Goal: Task Accomplishment & Management: Use online tool/utility

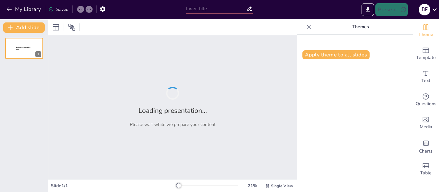
type input "Aires Acondicionados: Tipos, Funcionamiento y Cómo Elegir el Mejor"
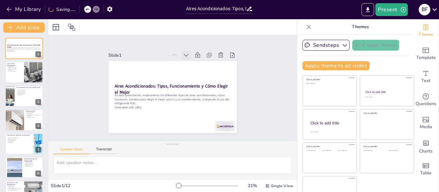
click at [183, 52] on icon at bounding box center [186, 55] width 6 height 6
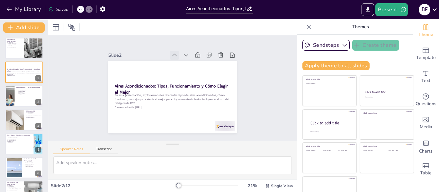
click at [170, 51] on div at bounding box center [174, 55] width 9 height 9
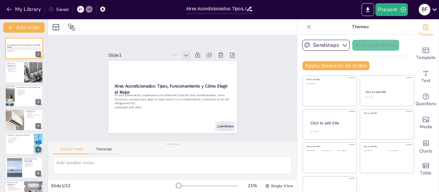
click at [183, 52] on icon at bounding box center [186, 55] width 6 height 6
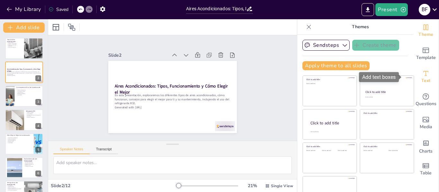
click at [421, 74] on div "Text" at bounding box center [425, 76] width 26 height 23
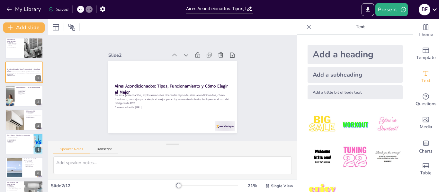
click at [297, 50] on div "Add a heading Add a subheading Add a little bit of body text" at bounding box center [355, 114] width 116 height 158
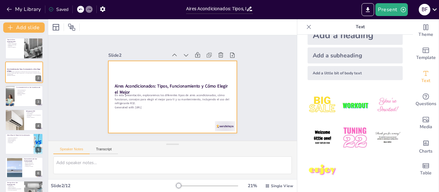
scroll to position [20, 0]
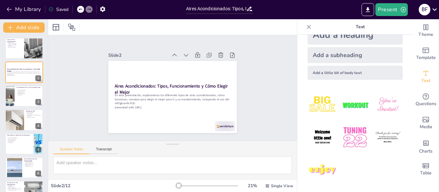
click at [253, 88] on div "Slide 1 Tipos de Aires Acondicionados Tipos de aires Ventajas y desventajas Esp…" at bounding box center [172, 87] width 258 height 131
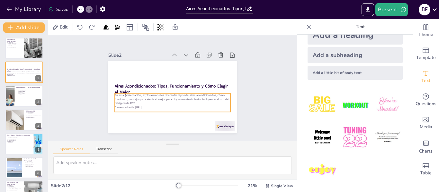
click at [159, 106] on p "Generated with [URL]" at bounding box center [173, 108] width 116 height 4
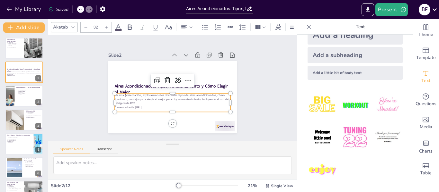
click at [105, 25] on icon at bounding box center [106, 27] width 4 height 4
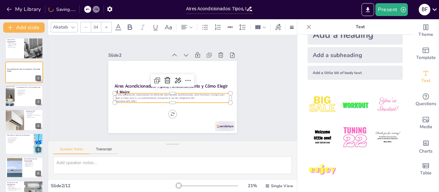
click at [89, 24] on div at bounding box center [86, 27] width 10 height 10
click at [104, 27] on div at bounding box center [106, 27] width 10 height 10
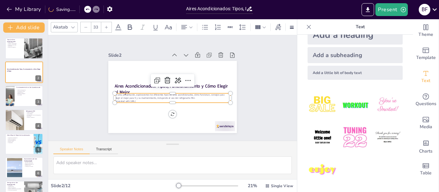
click at [104, 27] on div at bounding box center [106, 27] width 10 height 10
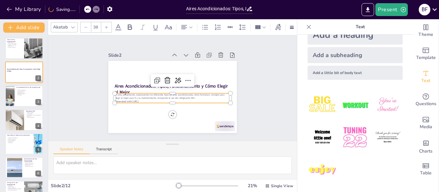
click at [104, 27] on div at bounding box center [106, 27] width 10 height 10
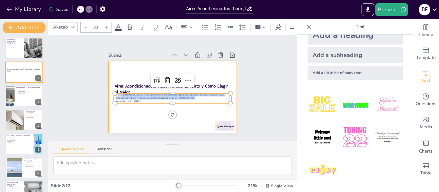
type input "--"
drag, startPoint x: 185, startPoint y: 97, endPoint x: 143, endPoint y: 108, distance: 43.8
click at [143, 108] on div "Aires Acondicionados: Tipos, Funcionamiento y Cómo Elegir el Mejor En esta pres…" at bounding box center [171, 97] width 135 height 85
click at [143, 108] on div at bounding box center [171, 97] width 135 height 85
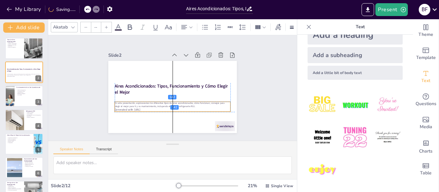
drag, startPoint x: 147, startPoint y: 100, endPoint x: 147, endPoint y: 107, distance: 7.4
click at [147, 108] on p "Generated with [URL]" at bounding box center [173, 110] width 116 height 4
click at [146, 108] on p "Generated with [URL]" at bounding box center [173, 110] width 116 height 4
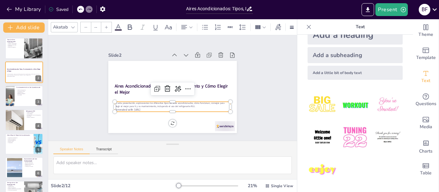
click at [144, 108] on p "Generated with [URL]" at bounding box center [173, 110] width 116 height 4
click at [139, 108] on p "Generated with [URL]" at bounding box center [173, 110] width 116 height 4
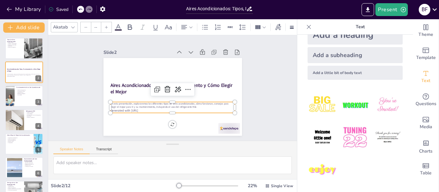
click at [145, 109] on p "Generated with [URL]" at bounding box center [172, 111] width 125 height 4
click at [144, 109] on p "Generated with [URL]" at bounding box center [172, 111] width 125 height 4
click at [141, 109] on p "Generated with [URL]" at bounding box center [170, 110] width 124 height 17
click at [143, 109] on p "Generated with [URL]" at bounding box center [170, 110] width 124 height 17
click at [142, 106] on p "En esta presentación, exploraremos los diferentes tipos de aires acondicionados…" at bounding box center [172, 105] width 125 height 7
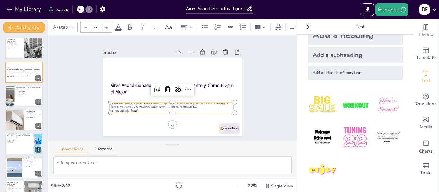
click at [138, 109] on p "Generated with [URL]" at bounding box center [172, 111] width 125 height 4
click at [176, 86] on icon at bounding box center [178, 90] width 8 height 8
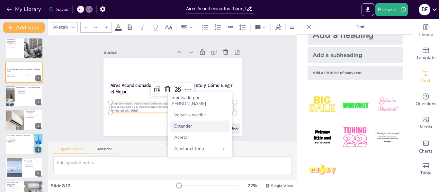
click at [177, 123] on font "Extender" at bounding box center [183, 126] width 18 height 6
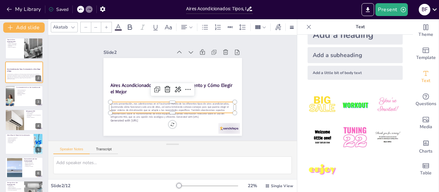
click at [139, 120] on p "Generated with [URL]" at bounding box center [172, 121] width 125 height 4
drag, startPoint x: 143, startPoint y: 119, endPoint x: 104, endPoint y: 118, distance: 38.5
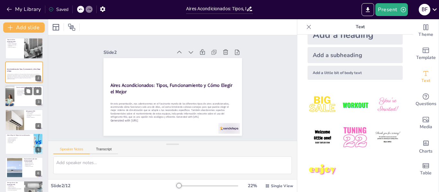
click at [33, 98] on div at bounding box center [24, 96] width 39 height 22
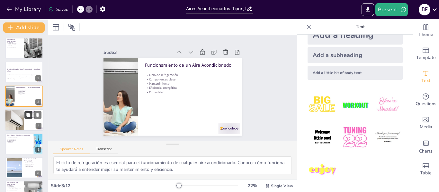
click at [31, 111] on button at bounding box center [28, 115] width 8 height 8
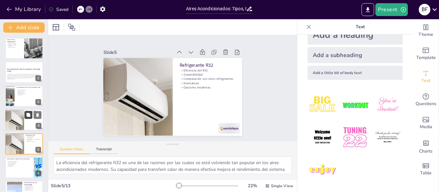
scroll to position [31, 0]
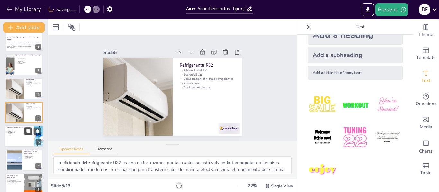
click at [29, 131] on icon at bounding box center [28, 131] width 4 height 4
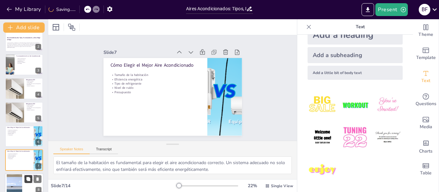
scroll to position [79, 0]
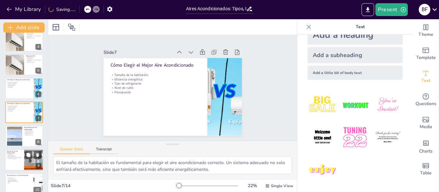
click at [19, 155] on p "Calidad del aire" at bounding box center [14, 155] width 15 height 1
type textarea "La comodidad es una de las principales razones por las que la gente elige insta…"
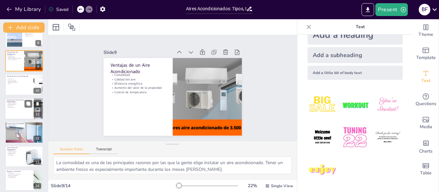
scroll to position [182, 0]
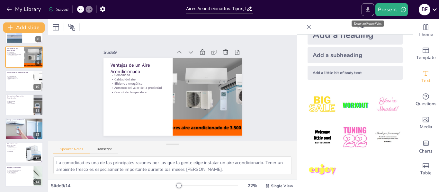
click at [370, 7] on icon "Export to PowerPoint" at bounding box center [367, 9] width 7 height 7
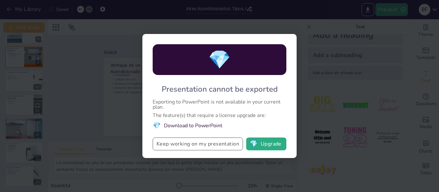
click at [175, 144] on button "Keep working on my presentation" at bounding box center [197, 144] width 90 height 13
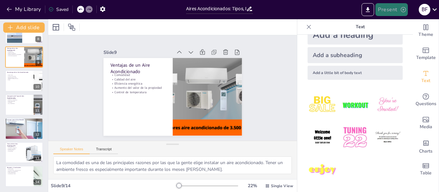
click at [390, 7] on button "Present" at bounding box center [391, 9] width 32 height 13
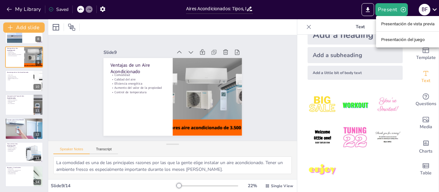
click at [382, 21] on font "Presentación de vista previa" at bounding box center [408, 24] width 54 height 6
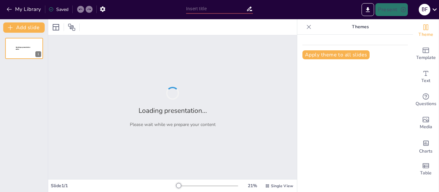
type input "Aires Acondicionados: Tipos, Funcionamiento y Cómo Elegir el Mejor"
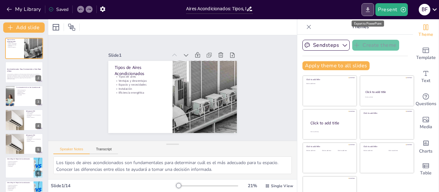
click at [369, 13] on button "Export to PowerPoint" at bounding box center [367, 9] width 13 height 13
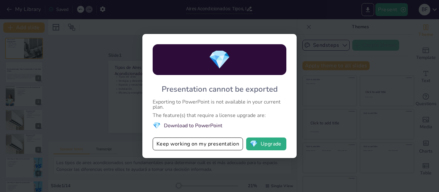
click at [326, 72] on div "💎 Presentation cannot be exported Exporting to PowerPoint is not available in y…" at bounding box center [219, 96] width 439 height 192
click at [301, 110] on div "💎 Presentation cannot be exported Exporting to PowerPoint is not available in y…" at bounding box center [219, 96] width 439 height 192
